Goal: Transaction & Acquisition: Purchase product/service

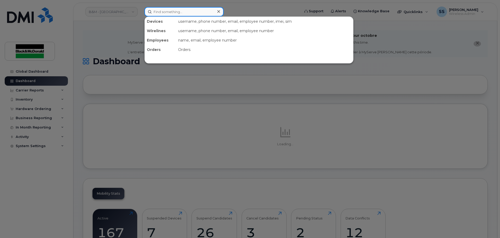
click at [160, 16] on input at bounding box center [183, 11] width 79 height 9
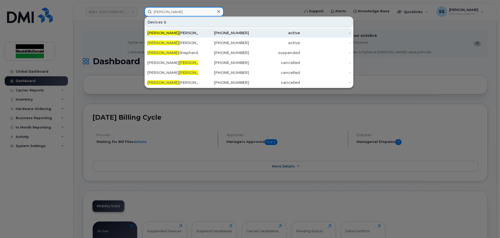
type input "Scott"
click at [173, 33] on div "Scott Giesinger" at bounding box center [172, 32] width 51 height 5
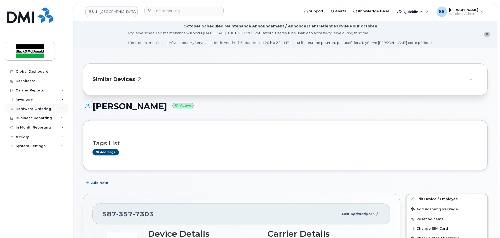
click at [39, 111] on div "Hardware Ordering" at bounding box center [36, 108] width 63 height 9
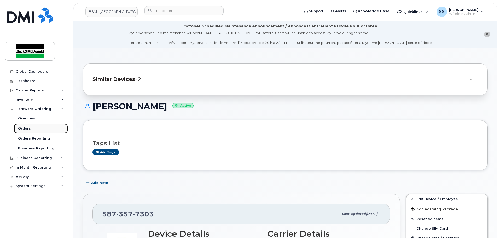
click at [33, 131] on link "Orders" at bounding box center [41, 128] width 54 height 10
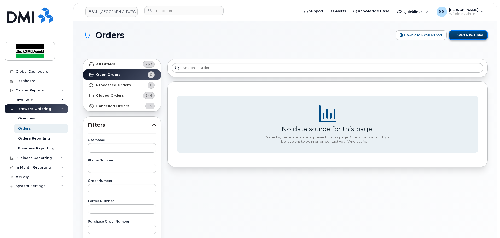
click at [475, 33] on button "Start New Order" at bounding box center [468, 35] width 39 height 10
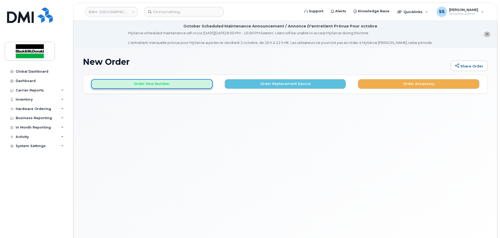
click at [177, 84] on button "Order New Number" at bounding box center [151, 84] width 121 height 10
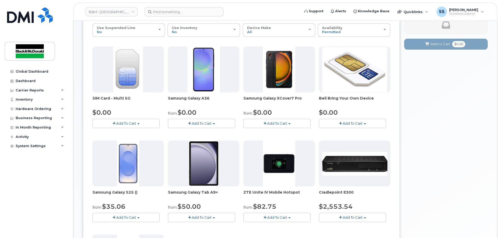
scroll to position [131, 0]
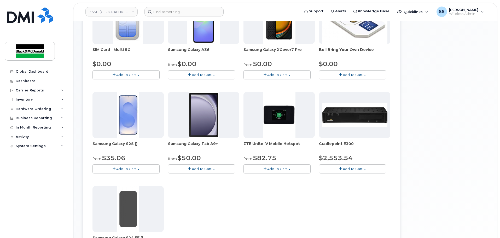
click at [134, 169] on span "Add To Cart" at bounding box center [126, 169] width 20 height 4
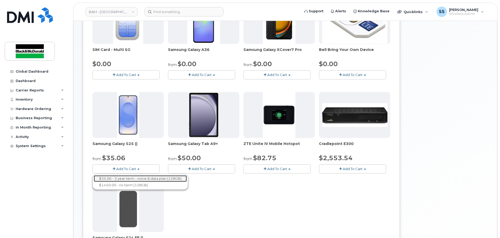
click at [141, 180] on link "$35.06 - 3 year term - voice & data plan (128GB)" at bounding box center [140, 178] width 93 height 7
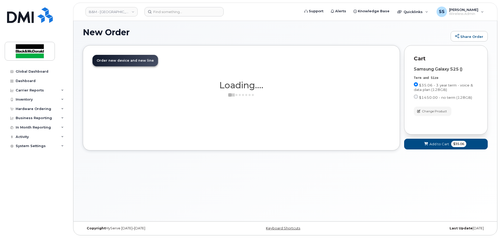
scroll to position [30, 0]
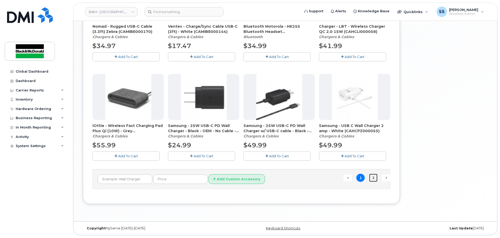
click at [370, 179] on link "2" at bounding box center [373, 178] width 8 height 8
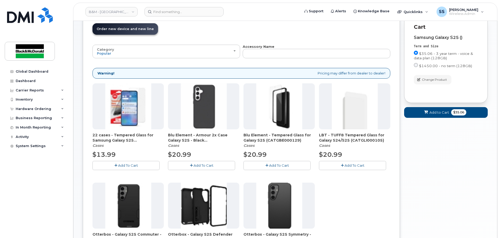
scroll to position [82, 0]
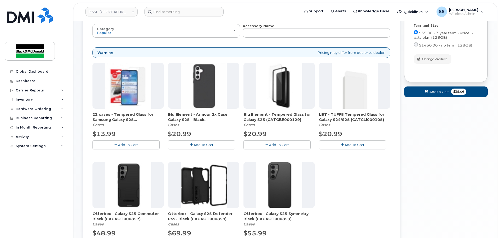
click at [132, 142] on button "Add To Cart" at bounding box center [125, 144] width 67 height 9
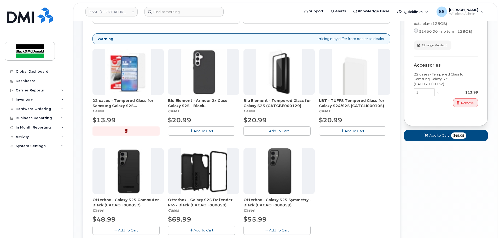
scroll to position [108, 0]
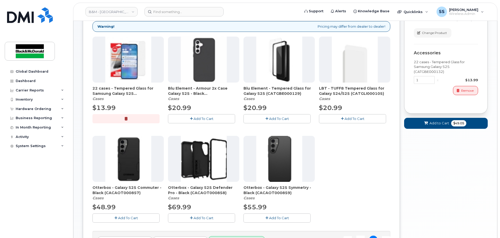
click at [138, 223] on div "22 cases - Tempered Glass for Samsung Galaxy S25 (CATGBE000132) Cases $13.99 Ad…" at bounding box center [241, 134] width 298 height 194
click at [135, 214] on button "Add To Cart" at bounding box center [125, 217] width 67 height 9
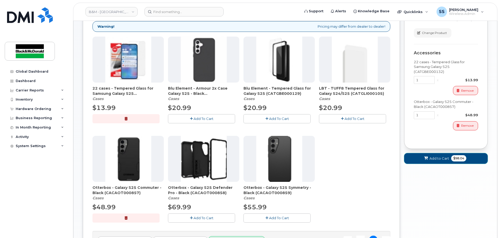
click at [453, 161] on span "$98.04" at bounding box center [458, 158] width 15 height 6
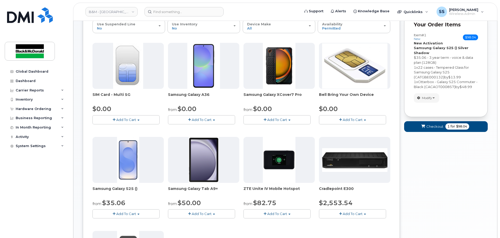
scroll to position [20, 0]
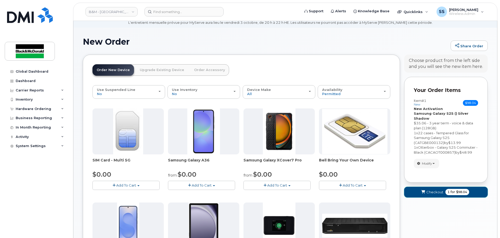
click at [457, 192] on span "$98.04" at bounding box center [461, 192] width 11 height 5
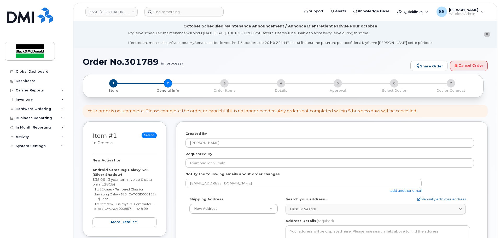
select select
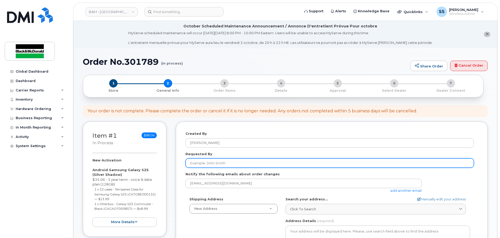
click at [221, 163] on input "Requested By" at bounding box center [329, 162] width 288 height 9
type input "[PERSON_NAME]"
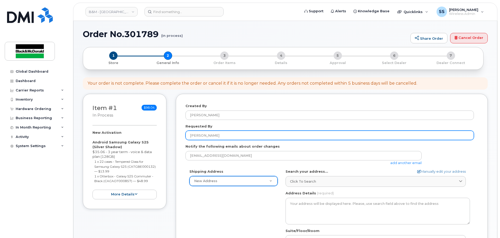
scroll to position [52, 0]
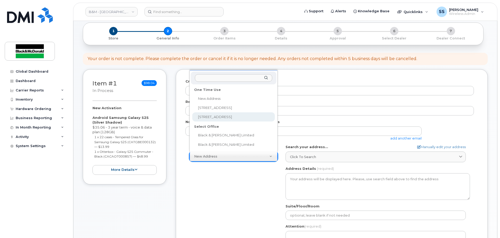
select select "10717 181 St NW"
type textarea "10717 181 St NW EDMONTON AB T5S 1N3 CANADA"
type input "Black and McDonald Limited"
type input "Jay Raval"
type input "7804841139"
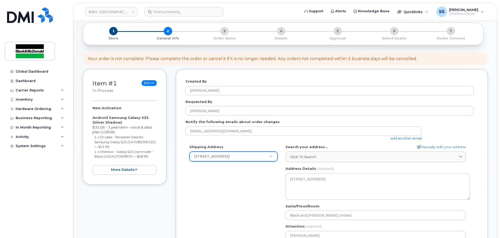
drag, startPoint x: 206, startPoint y: 182, endPoint x: 224, endPoint y: 179, distance: 17.8
click at [207, 182] on div "Shipping Address 10717 181 St NW New Address 1071 26 St NE 10717 181 St NW Blac…" at bounding box center [329, 204] width 288 height 120
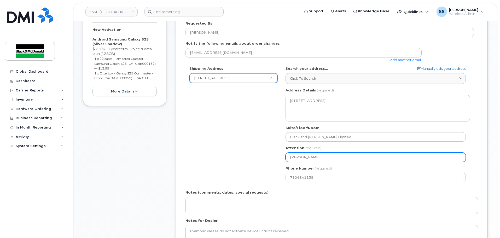
click at [329, 157] on input "Jay Raval" at bounding box center [375, 156] width 180 height 9
drag, startPoint x: 329, startPoint y: 157, endPoint x: 232, endPoint y: 154, distance: 96.9
click at [233, 154] on div "Shipping Address 10717 181 St NW New Address 1071 26 St NE 10717 181 St NW Blac…" at bounding box center [329, 126] width 288 height 120
select select
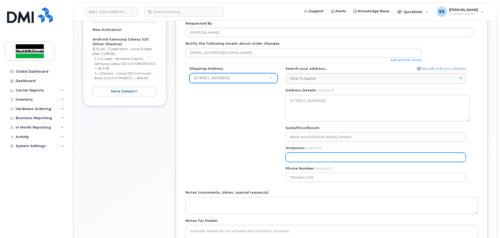
type input "B"
select select
type input "Be"
select select
type input "Ben"
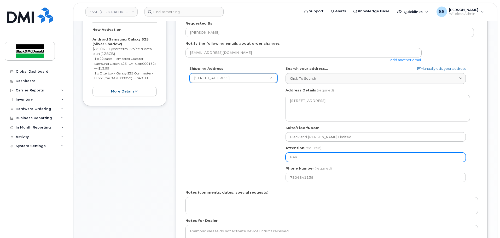
select select
type input "Benj"
select select
type input "Benja"
select select
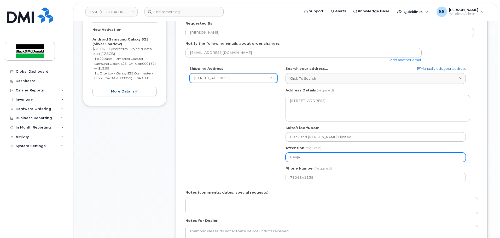
type input "Benjam"
select select
type input "Benjami"
select select
type input "Benjamin"
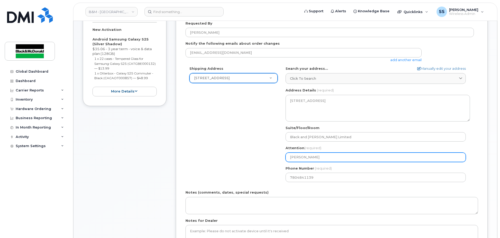
select select
type input "Benjamin G"
select select
type input "Benjamin Ga"
select select
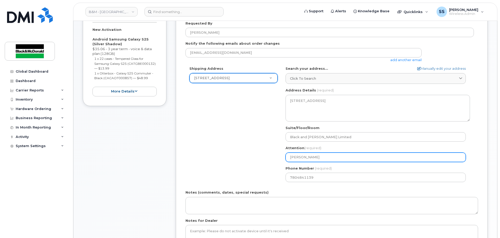
type input "Benjamin Gau"
select select
type input "Benjamin Gaud"
select select
type input "Benjamin Gaude"
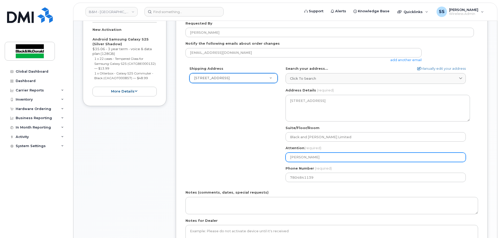
select select
type input "Benjamin Gaudet"
select select
type input "Benjamin Gaudet-"
select select
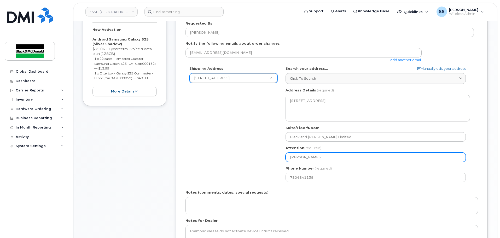
type input "Benjamin Gaudet-D"
select select
type input "Benjamin Gaudet-Dy"
select select
type input "Benjamin Gaudet-Dyk"
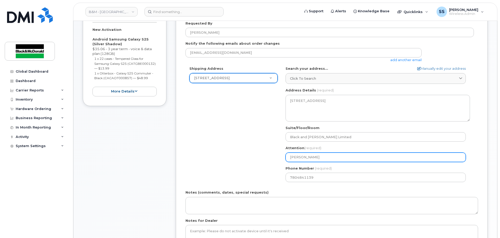
select select
type input "[PERSON_NAME]"
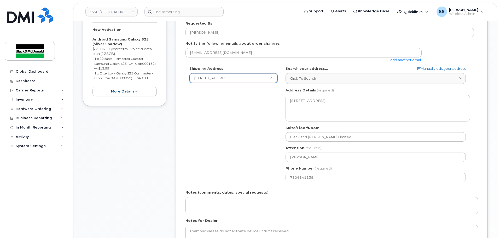
click at [233, 149] on div "Shipping Address 10717 181 St NW New Address 1071 26 St NE 10717 181 St NW Blac…" at bounding box center [329, 126] width 288 height 120
click at [251, 153] on div "Shipping Address 10717 181 St NW New Address 1071 26 St NE 10717 181 St NW Blac…" at bounding box center [329, 126] width 288 height 120
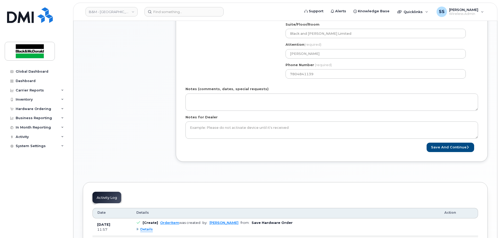
scroll to position [235, 0]
click at [438, 143] on button "Save and Continue" at bounding box center [450, 147] width 48 height 10
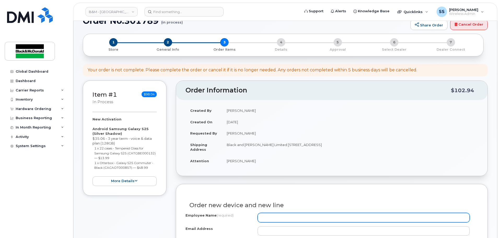
scroll to position [104, 0]
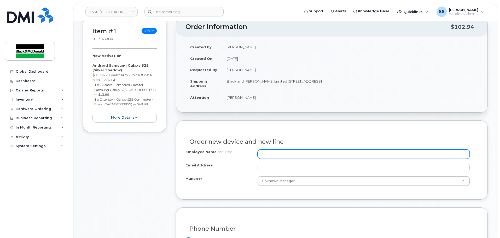
click at [304, 156] on input "Employee Name (required)" at bounding box center [363, 153] width 212 height 9
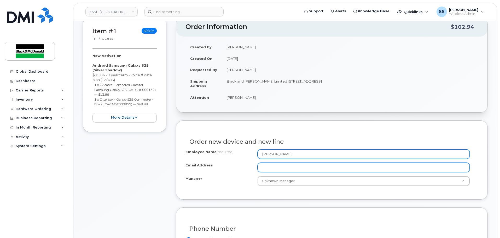
type input "[PERSON_NAME]"
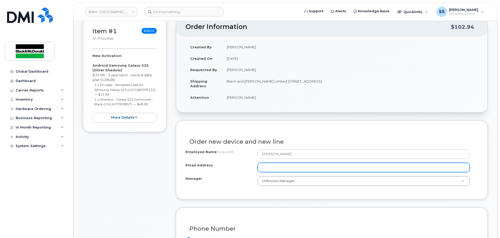
click at [289, 163] on input "Email Address" at bounding box center [363, 167] width 212 height 9
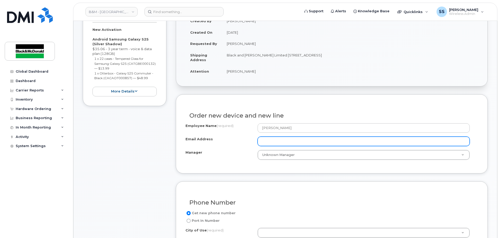
scroll to position [235, 0]
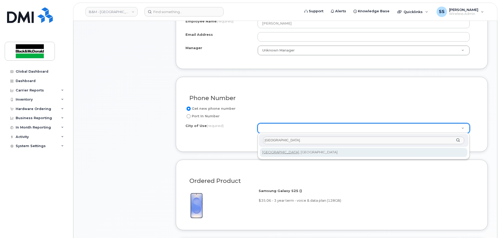
type input "edmonton"
type input "182"
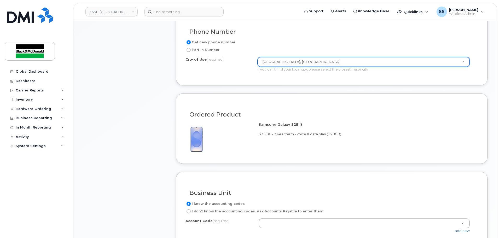
scroll to position [339, 0]
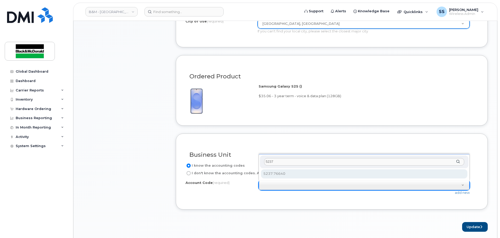
type input "5237"
select select "5237.76640"
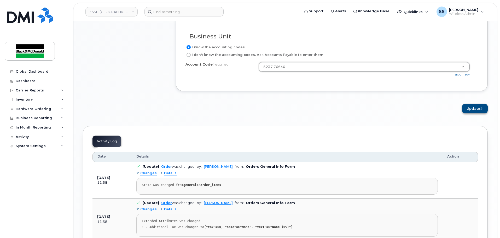
scroll to position [418, 0]
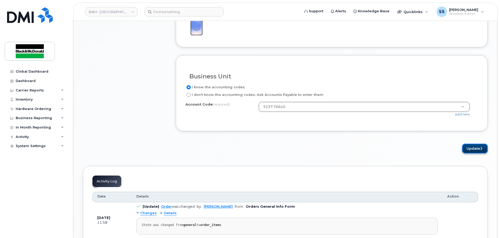
click at [463, 149] on button "Update" at bounding box center [475, 149] width 26 height 10
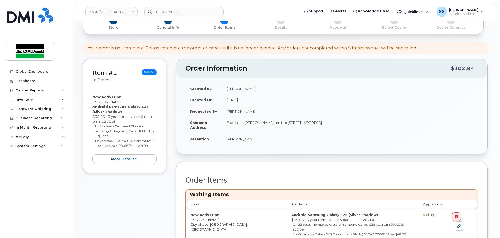
scroll to position [184, 0]
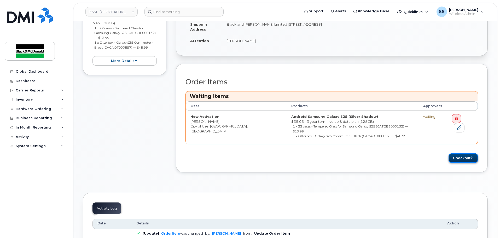
click at [463, 156] on button "Checkout" at bounding box center [463, 158] width 30 height 10
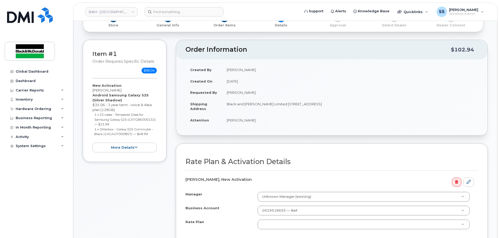
scroll to position [131, 0]
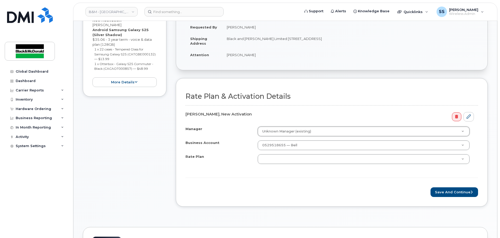
drag, startPoint x: 284, startPoint y: 130, endPoint x: 286, endPoint y: 134, distance: 4.6
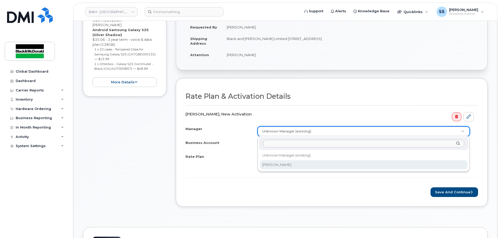
select select "287459"
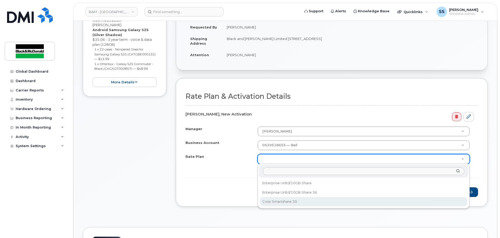
select select "Corp Smartshare 30"
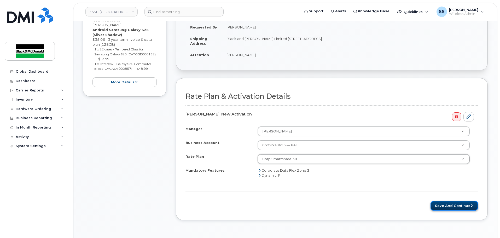
click at [458, 210] on button "Save and Continue" at bounding box center [454, 206] width 48 height 10
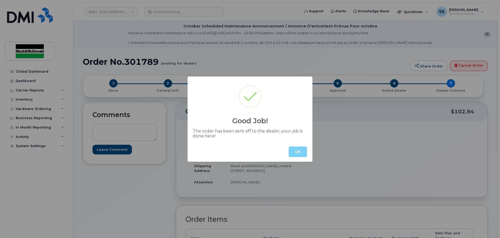
click at [294, 146] on div "OK" at bounding box center [249, 152] width 125 height 20
